Goal: Task Accomplishment & Management: Manage account settings

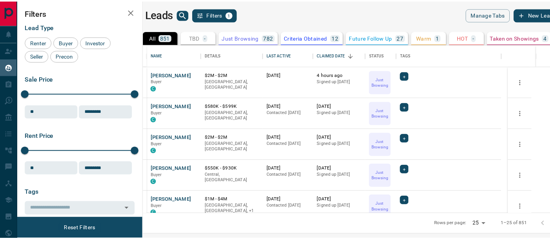
scroll to position [163, 402]
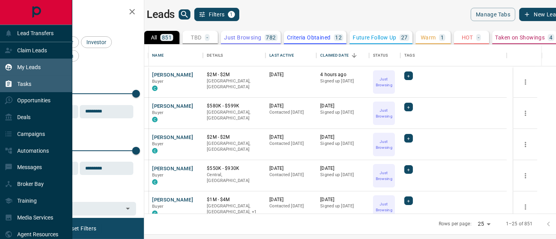
click at [31, 87] on div "Tasks" at bounding box center [36, 84] width 72 height 17
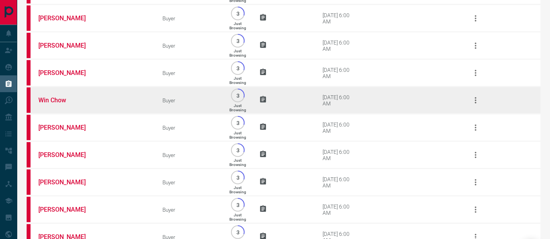
scroll to position [359, 0]
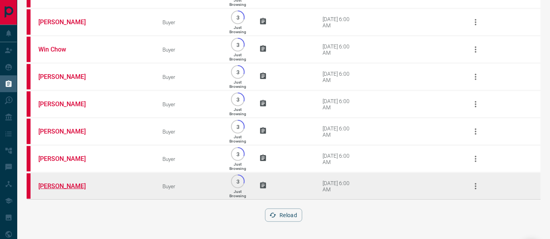
click at [52, 189] on link "[PERSON_NAME]" at bounding box center [67, 186] width 59 height 7
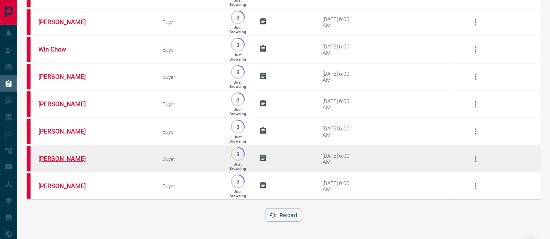
click at [63, 162] on link "[PERSON_NAME]" at bounding box center [67, 158] width 59 height 7
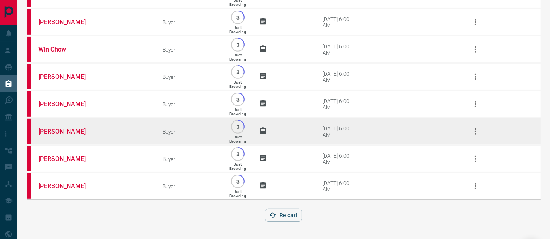
click at [60, 132] on link "[PERSON_NAME]" at bounding box center [67, 131] width 59 height 7
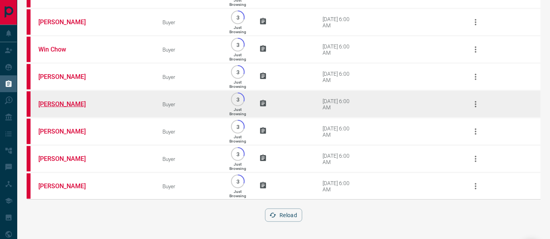
click at [70, 103] on link "[PERSON_NAME]" at bounding box center [67, 104] width 59 height 7
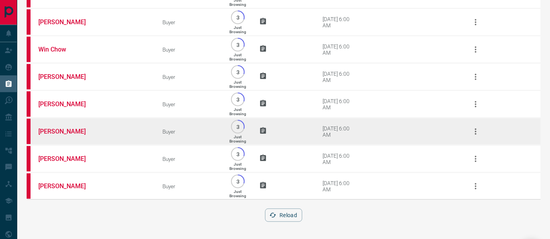
scroll to position [315, 0]
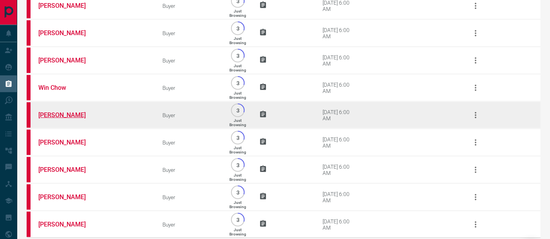
click at [68, 119] on link "[PERSON_NAME]" at bounding box center [67, 115] width 59 height 7
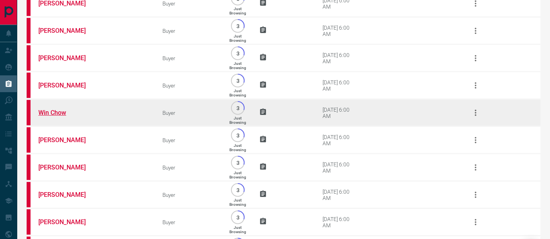
scroll to position [272, 0]
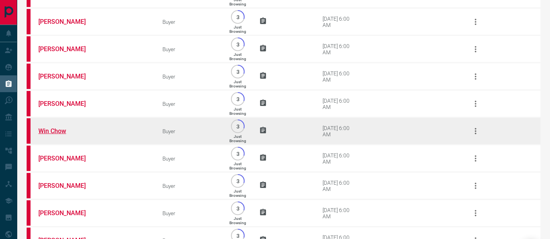
click at [62, 135] on link "Win Chow" at bounding box center [67, 131] width 59 height 7
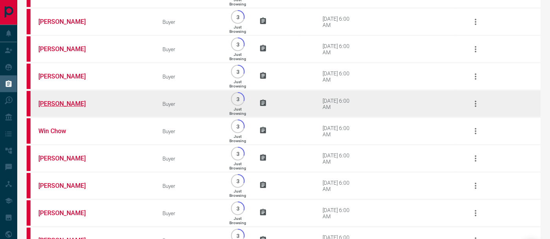
click at [63, 108] on link "[PERSON_NAME]" at bounding box center [67, 103] width 59 height 7
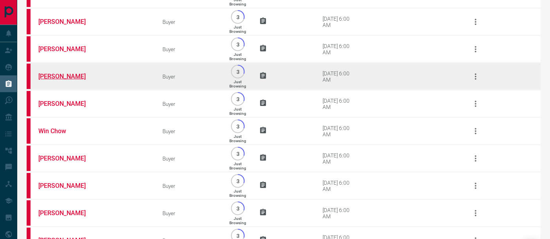
click at [62, 76] on link "[PERSON_NAME]" at bounding box center [67, 76] width 59 height 7
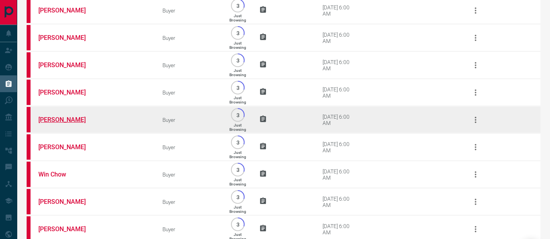
scroll to position [185, 0]
